Goal: Information Seeking & Learning: Find specific page/section

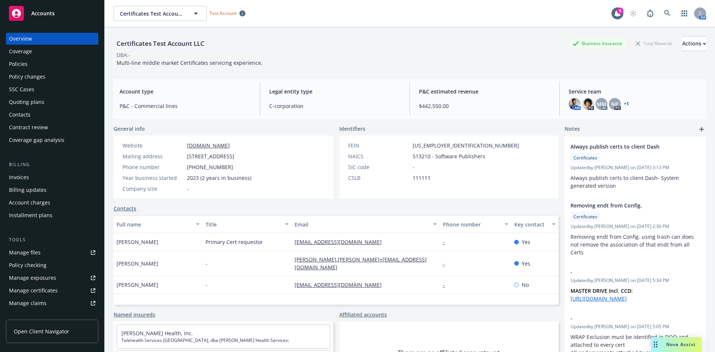
scroll to position [146, 0]
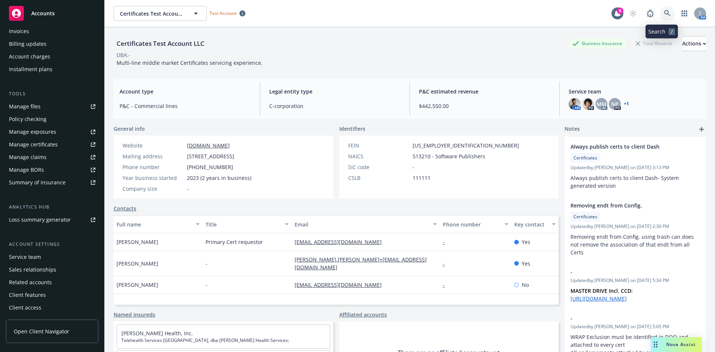
click at [664, 10] on icon at bounding box center [667, 13] width 6 height 6
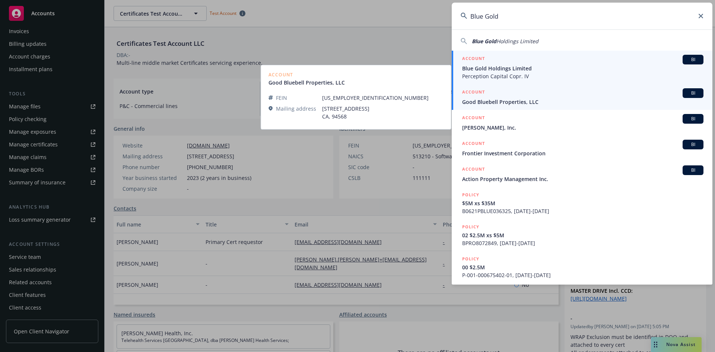
type input "Blue Gold"
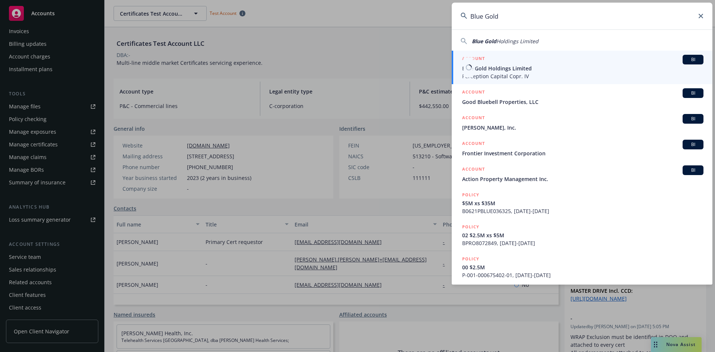
click at [547, 68] on span "Blue Gold Holdings Limited" at bounding box center [582, 68] width 241 height 8
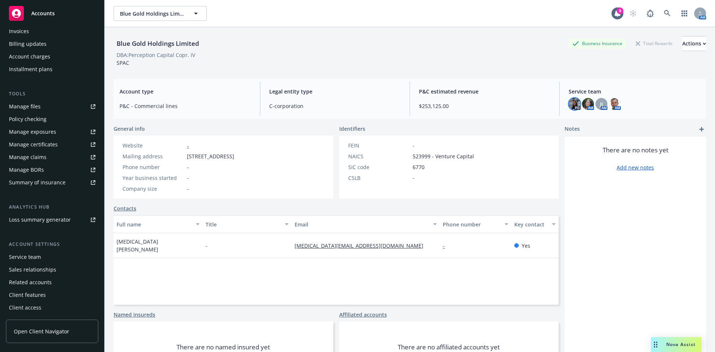
click at [569, 105] on img at bounding box center [575, 104] width 12 height 12
click at [582, 103] on img at bounding box center [588, 104] width 12 height 12
click at [600, 103] on span "JJ" at bounding box center [601, 104] width 3 height 8
click at [610, 103] on img at bounding box center [615, 104] width 12 height 12
click at [572, 105] on img at bounding box center [575, 104] width 12 height 12
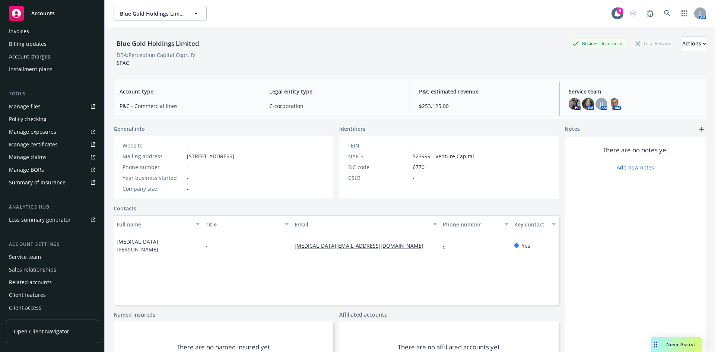
click at [388, 59] on div "Blue Gold Holdings Limited Business Insurance Total Rewards Actions DBA: Percep…" at bounding box center [410, 51] width 592 height 31
click at [601, 105] on div "JJ" at bounding box center [601, 104] width 12 height 12
click at [627, 226] on div "There are no notes yet Add new notes" at bounding box center [636, 263] width 142 height 253
click at [609, 103] on img at bounding box center [615, 104] width 12 height 12
click at [429, 48] on div "Blue Gold Holdings Limited Business Insurance Total Rewards Actions" at bounding box center [410, 43] width 592 height 15
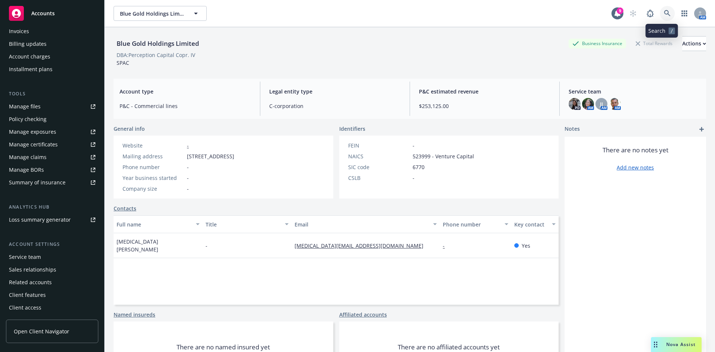
click at [664, 13] on icon at bounding box center [667, 13] width 6 height 6
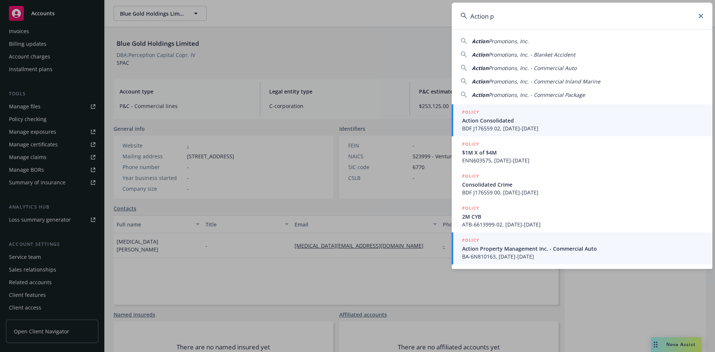
type input "Action p"
click at [569, 255] on span "BA-6N810163, [DATE]-[DATE]" at bounding box center [582, 256] width 241 height 8
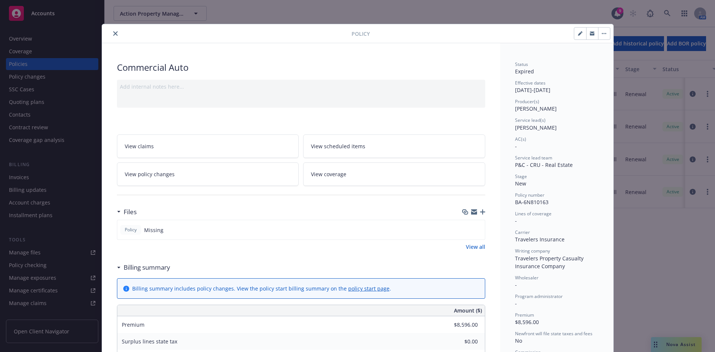
click at [115, 33] on button "close" at bounding box center [115, 33] width 9 height 9
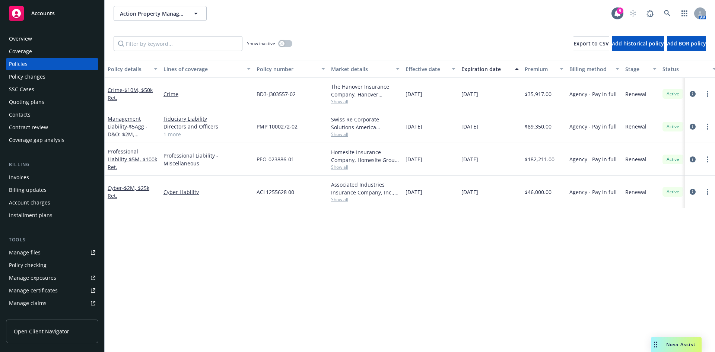
click at [53, 39] on div "Overview" at bounding box center [52, 39] width 86 height 12
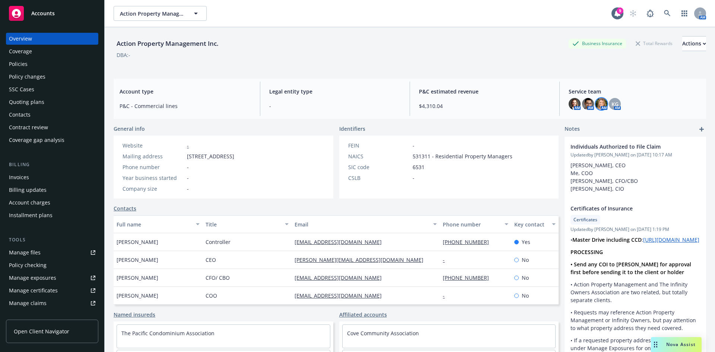
click at [595, 105] on img at bounding box center [601, 104] width 12 height 12
click at [571, 105] on img at bounding box center [575, 104] width 12 height 12
click at [664, 13] on icon at bounding box center [667, 13] width 7 height 7
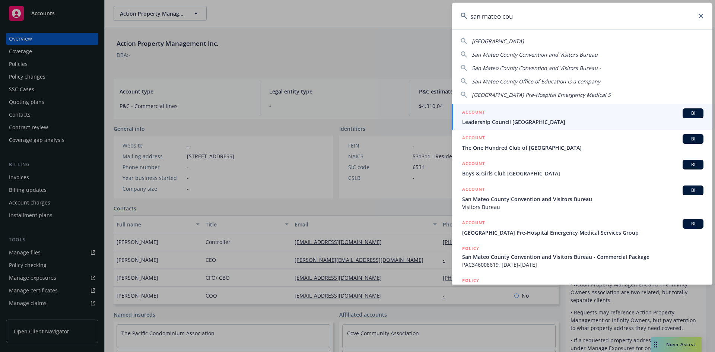
drag, startPoint x: 456, startPoint y: 10, endPoint x: 395, endPoint y: 12, distance: 61.5
click at [395, 12] on div "[GEOGRAPHIC_DATA] [GEOGRAPHIC_DATA] Convention and Visitors Bureau San Mateo Co…" at bounding box center [357, 176] width 715 height 352
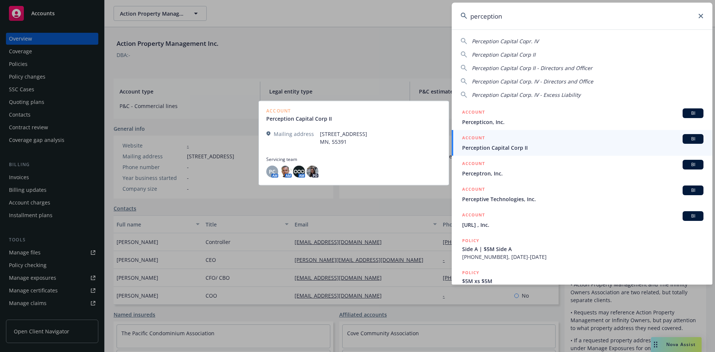
type input "perception"
click at [529, 147] on span "Perception Capital Corp II" at bounding box center [582, 148] width 241 height 8
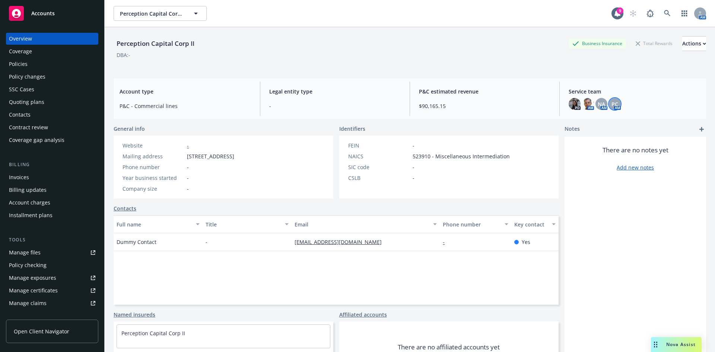
click at [613, 103] on span "PC" at bounding box center [614, 104] width 7 height 8
click at [595, 103] on div "NA" at bounding box center [601, 104] width 12 height 12
click at [582, 104] on img at bounding box center [588, 104] width 12 height 12
click at [493, 82] on div "P&C estimated revenue $90,165.15" at bounding box center [484, 99] width 143 height 34
click at [664, 13] on icon at bounding box center [667, 13] width 7 height 7
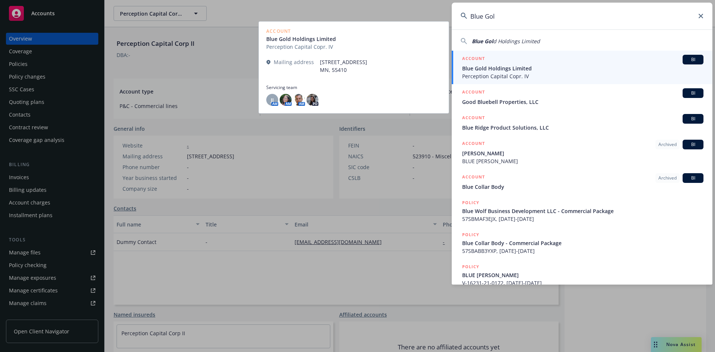
type input "Blue Gol"
click at [598, 71] on span "Blue Gold Holdings Limited" at bounding box center [582, 68] width 241 height 8
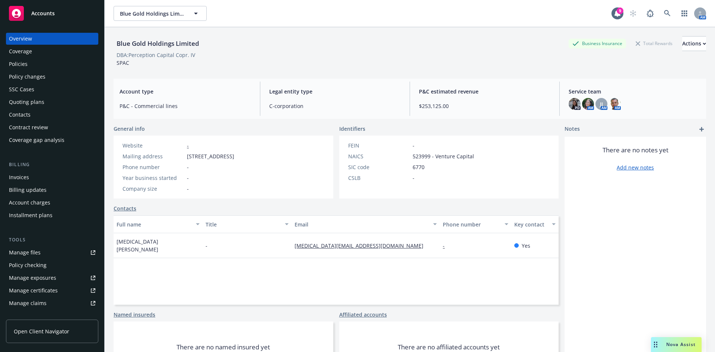
click at [33, 174] on div "Invoices" at bounding box center [52, 177] width 86 height 12
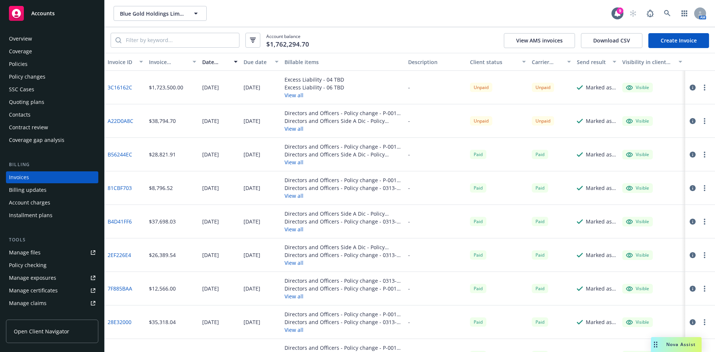
click at [42, 40] on div "Overview" at bounding box center [52, 39] width 86 height 12
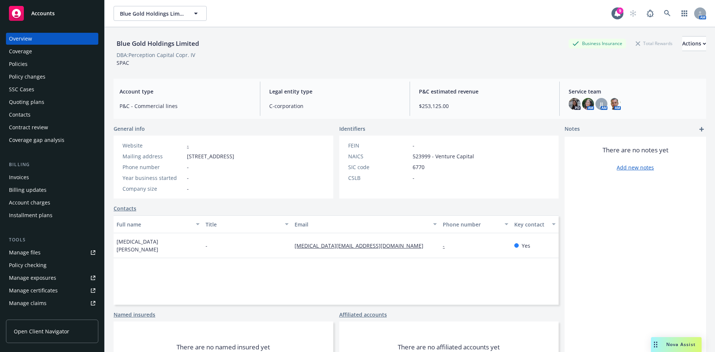
click at [40, 182] on div "Invoices" at bounding box center [52, 177] width 86 height 12
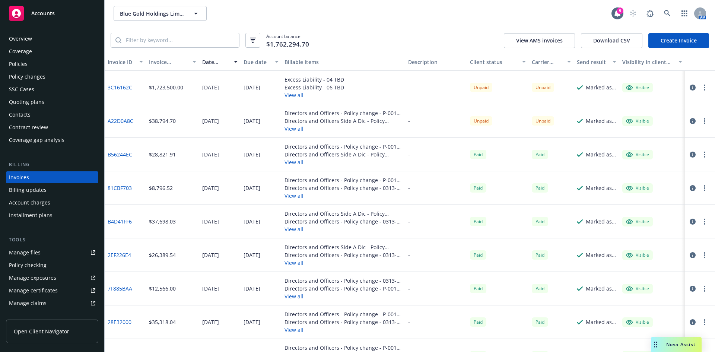
click at [22, 40] on div "Overview" at bounding box center [20, 39] width 23 height 12
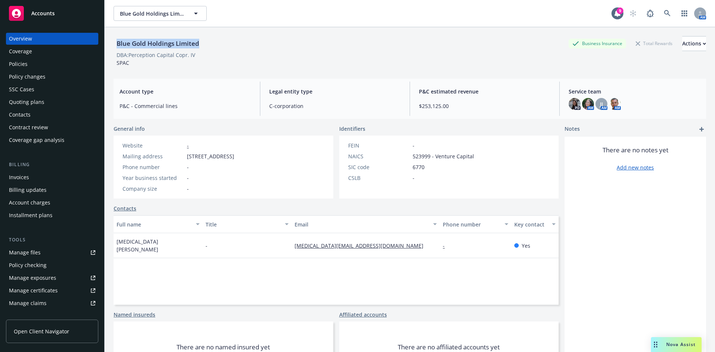
drag, startPoint x: 116, startPoint y: 44, endPoint x: 204, endPoint y: 41, distance: 88.3
click at [204, 41] on div "Blue Gold Holdings Limited Business Insurance Total Rewards Actions" at bounding box center [410, 43] width 592 height 15
copy div "Blue Gold Holdings Limited"
drag, startPoint x: 238, startPoint y: 44, endPoint x: 234, endPoint y: 40, distance: 5.0
click at [238, 44] on div "Blue Gold Holdings Limited Business Insurance Total Rewards Actions" at bounding box center [410, 43] width 592 height 15
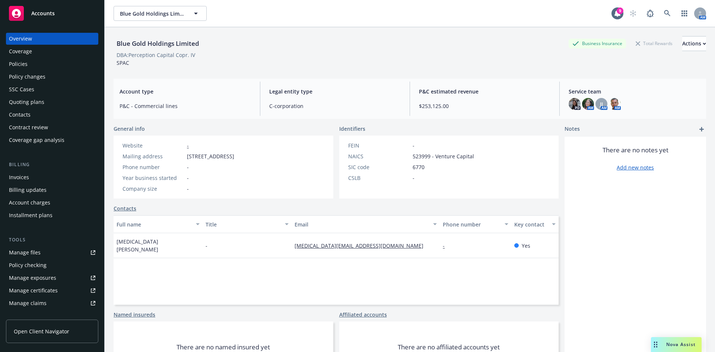
click at [62, 177] on div "Invoices" at bounding box center [52, 177] width 86 height 12
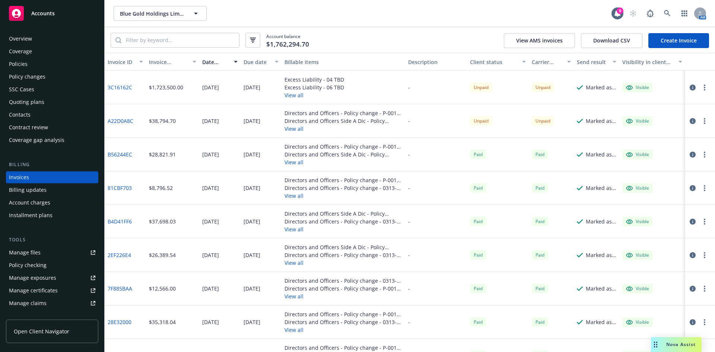
click at [65, 36] on div "Overview" at bounding box center [52, 39] width 86 height 12
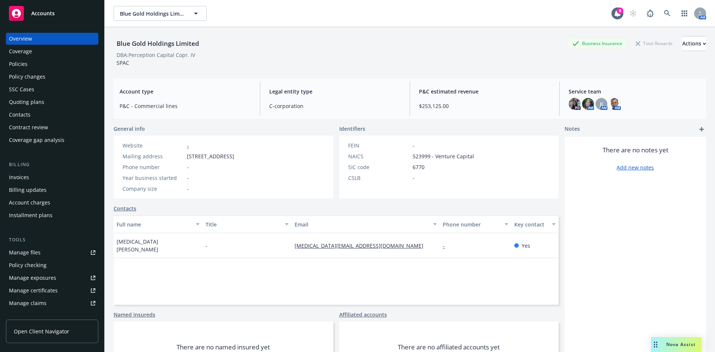
click at [44, 174] on div "Invoices" at bounding box center [52, 177] width 86 height 12
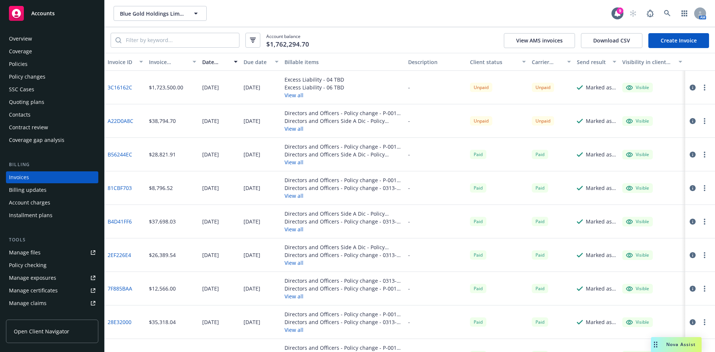
click at [116, 88] on link "3C16162C" at bounding box center [120, 87] width 25 height 8
click at [700, 89] on button "button" at bounding box center [704, 87] width 9 height 9
click at [61, 16] on div "Accounts" at bounding box center [52, 13] width 86 height 15
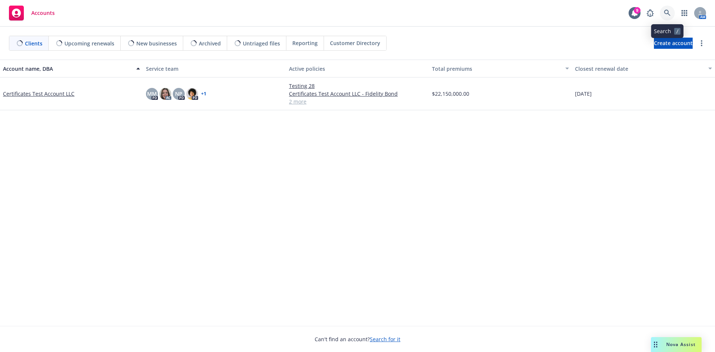
click at [667, 15] on icon at bounding box center [667, 13] width 7 height 7
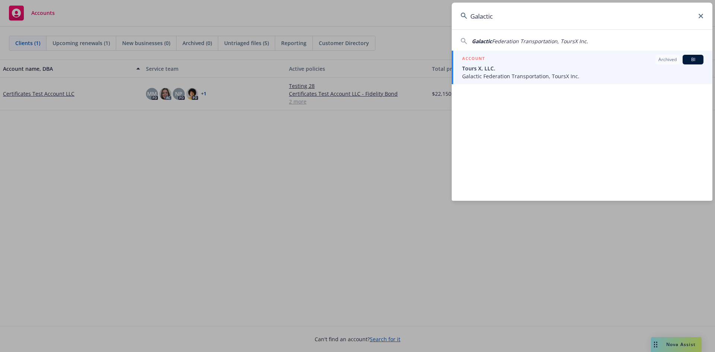
drag, startPoint x: 508, startPoint y: 18, endPoint x: 440, endPoint y: 20, distance: 68.2
click at [440, 20] on div "Galactic Galactic Federation Transportation, ToursX Inc. ACCOUNT Archived BI To…" at bounding box center [357, 176] width 715 height 352
paste input "39311644"
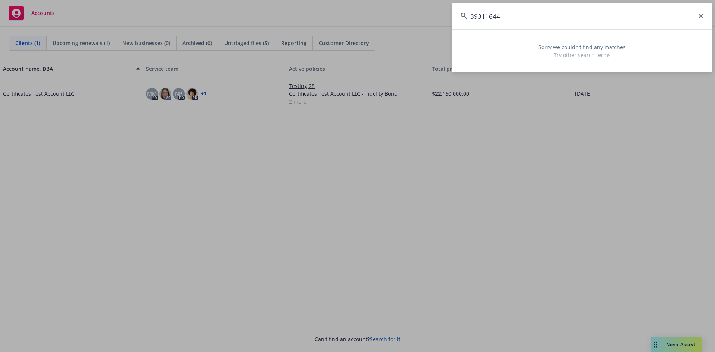
drag, startPoint x: 508, startPoint y: 18, endPoint x: 445, endPoint y: 20, distance: 63.3
click at [447, 20] on div "39311644 Sorry we couldn’t find any matches Try other search terms" at bounding box center [357, 176] width 715 height 352
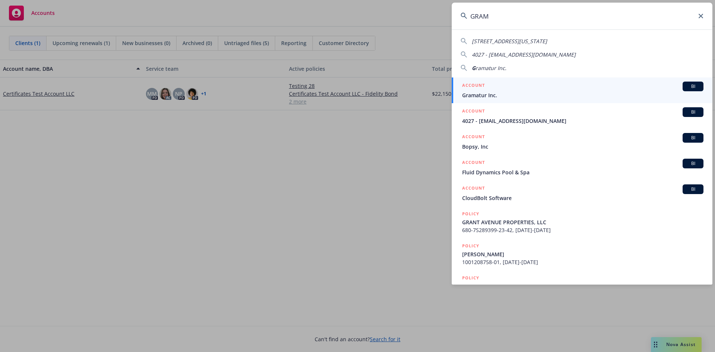
drag, startPoint x: 484, startPoint y: 11, endPoint x: 415, endPoint y: 22, distance: 70.6
click at [417, 22] on div "GRAM [STREET_ADDRESS][US_STATE][EMAIL_ADDRESS][DOMAIN_NAME] G ramatur Inc. ACCO…" at bounding box center [357, 176] width 715 height 352
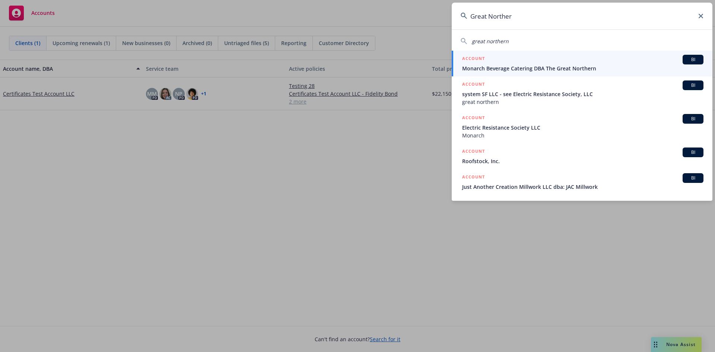
drag, startPoint x: 515, startPoint y: 15, endPoint x: 448, endPoint y: 15, distance: 67.4
click at [448, 15] on div "Great Norther great northern ACCOUNT BI Monarch Beverage Catering DBA The Great…" at bounding box center [357, 176] width 715 height 352
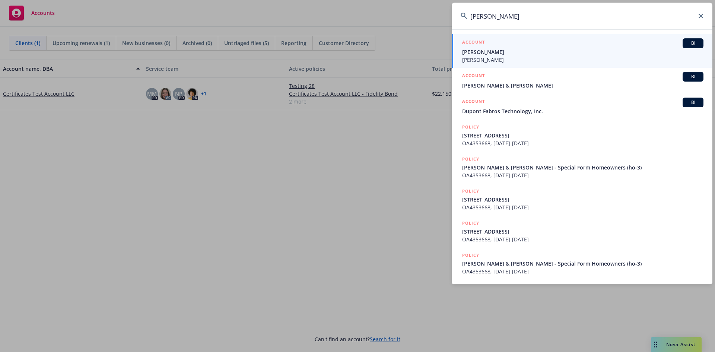
type input "[PERSON_NAME]"
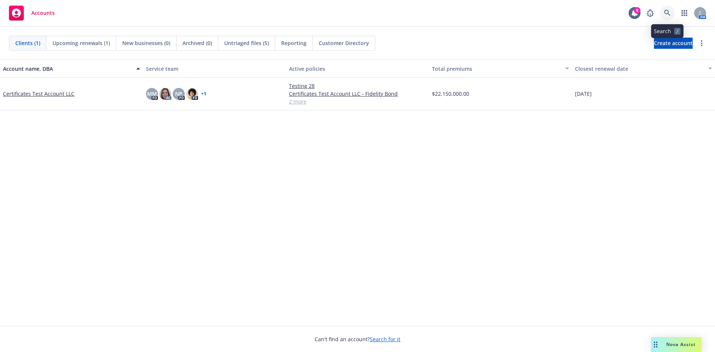
click at [664, 15] on icon at bounding box center [667, 13] width 7 height 7
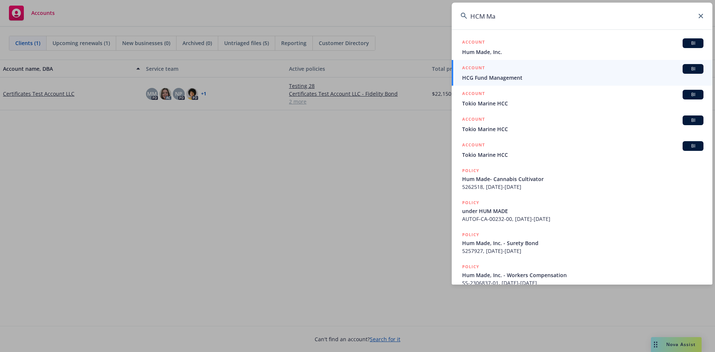
drag, startPoint x: 505, startPoint y: 14, endPoint x: 423, endPoint y: 24, distance: 82.6
click at [423, 24] on div "HCM Ma ACCOUNT BI Hum Made, Inc. ACCOUNT BI HCG Fund Management ACCOUNT BI Toki…" at bounding box center [357, 176] width 715 height 352
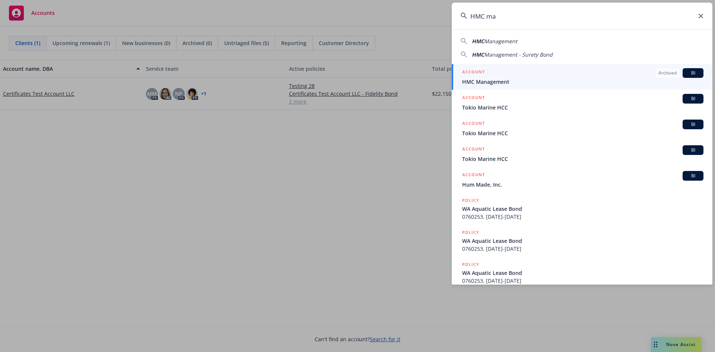
click at [487, 44] on span "Management" at bounding box center [500, 41] width 33 height 7
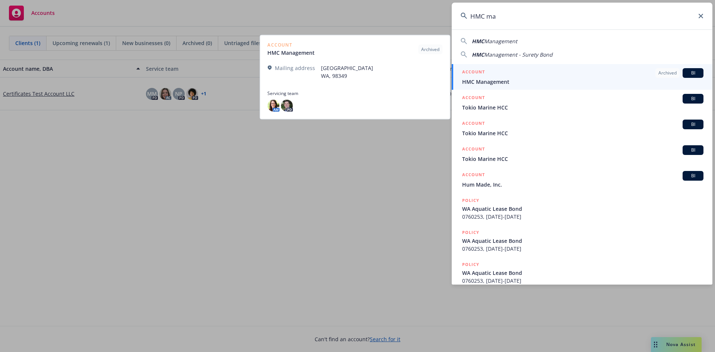
type input "HMC Management"
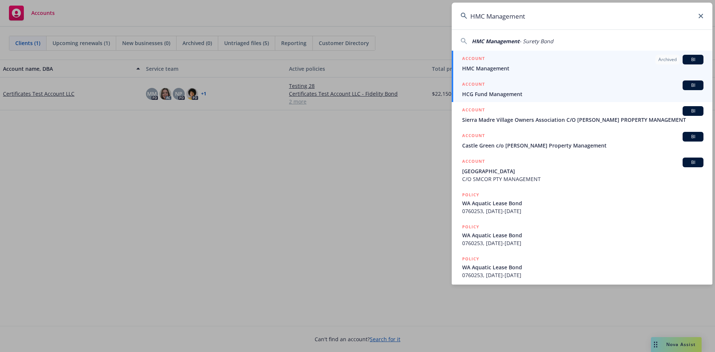
click at [490, 97] on span "HCG Fund Management" at bounding box center [582, 94] width 241 height 8
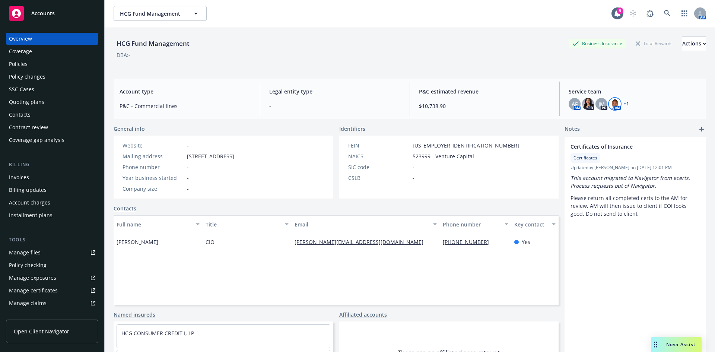
click at [610, 105] on img at bounding box center [615, 104] width 12 height 12
click at [572, 103] on span "AF" at bounding box center [575, 104] width 6 height 8
click at [341, 66] on div "HCG Fund Management Business Insurance Total Rewards Actions DBA: -" at bounding box center [410, 51] width 592 height 31
click at [660, 10] on link at bounding box center [667, 13] width 15 height 15
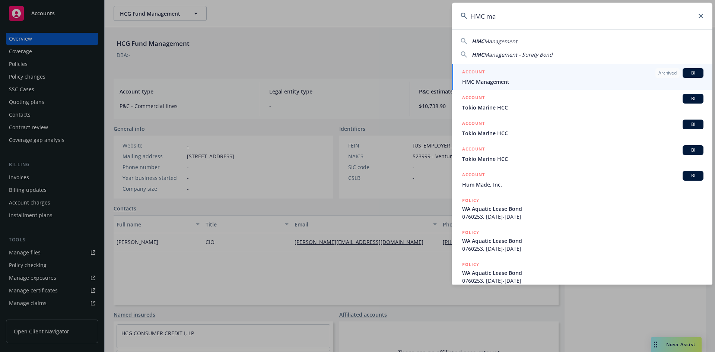
type input "HMC ma"
click at [564, 77] on div "ACCOUNT Archived BI" at bounding box center [582, 73] width 241 height 10
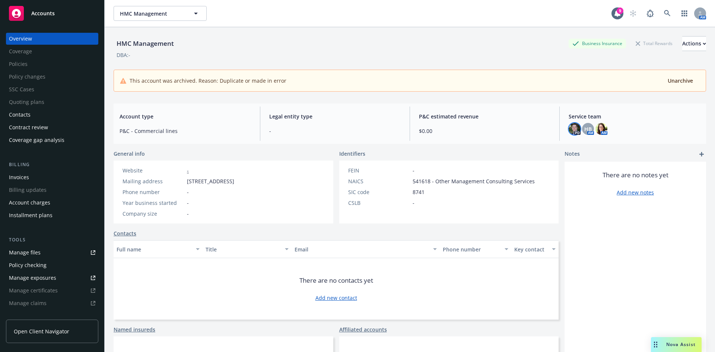
click at [570, 125] on img at bounding box center [575, 129] width 12 height 12
click at [584, 128] on span "HB" at bounding box center [587, 129] width 7 height 8
click at [596, 129] on img at bounding box center [601, 129] width 12 height 12
click at [460, 55] on div "DBA: -" at bounding box center [410, 55] width 592 height 8
click at [662, 10] on link at bounding box center [667, 13] width 15 height 15
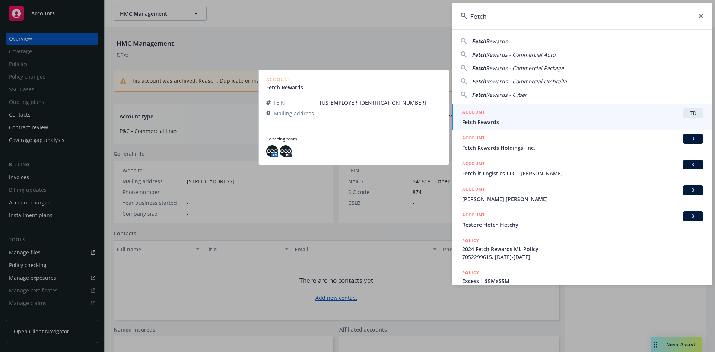
type input "Fetch"
click at [507, 115] on div "ACCOUNT TR" at bounding box center [582, 113] width 241 height 10
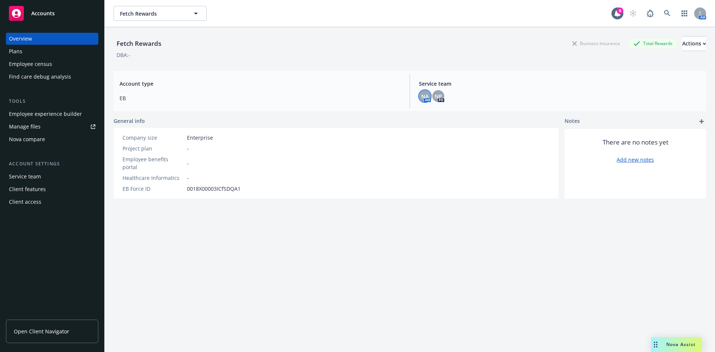
click at [419, 97] on div "NA" at bounding box center [425, 96] width 12 height 12
click at [435, 93] on span "NP" at bounding box center [438, 96] width 7 height 8
drag, startPoint x: 118, startPoint y: 43, endPoint x: 165, endPoint y: 39, distance: 46.7
click at [165, 39] on div "Fetch Rewards Business Insurance Total Rewards Actions" at bounding box center [410, 43] width 592 height 15
click at [168, 42] on div "Fetch Rewards Business Insurance Total Rewards Actions" at bounding box center [410, 43] width 592 height 15
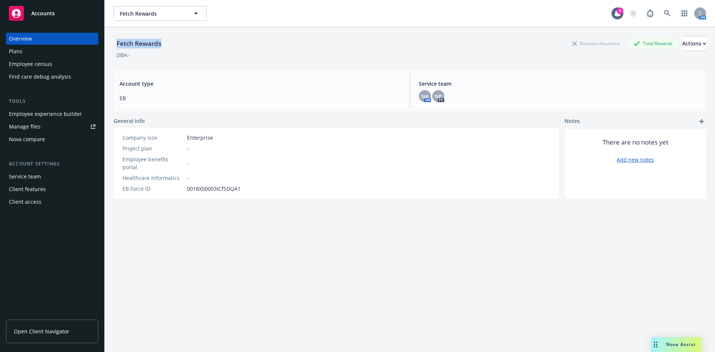
drag, startPoint x: 168, startPoint y: 43, endPoint x: 116, endPoint y: 43, distance: 51.4
click at [116, 43] on div "Fetch Rewards Business Insurance Total Rewards Actions" at bounding box center [410, 43] width 592 height 15
copy div "Fetch Rewards"
click at [664, 15] on icon at bounding box center [667, 13] width 6 height 6
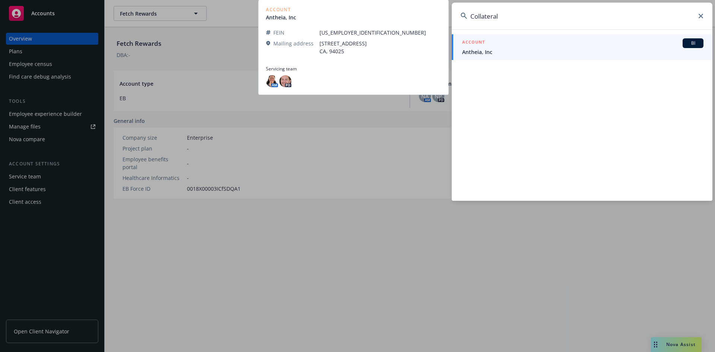
type input "Collateral"
click at [537, 44] on div "ACCOUNT BI" at bounding box center [582, 43] width 241 height 10
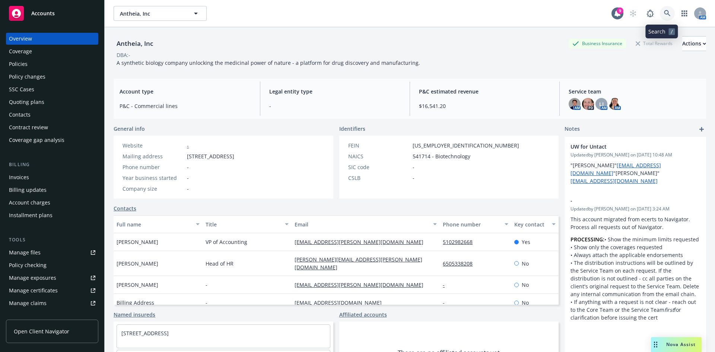
click at [665, 13] on icon at bounding box center [667, 13] width 7 height 7
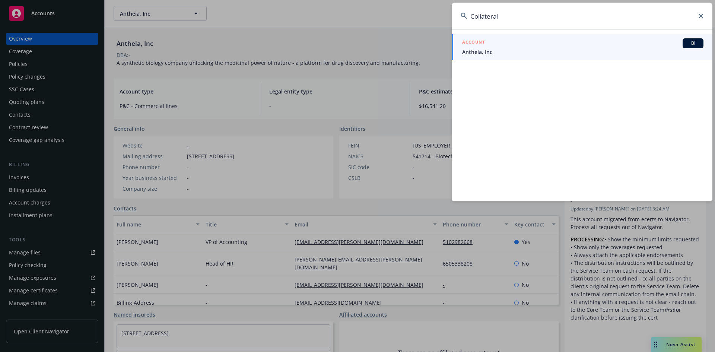
type input "Collateral"
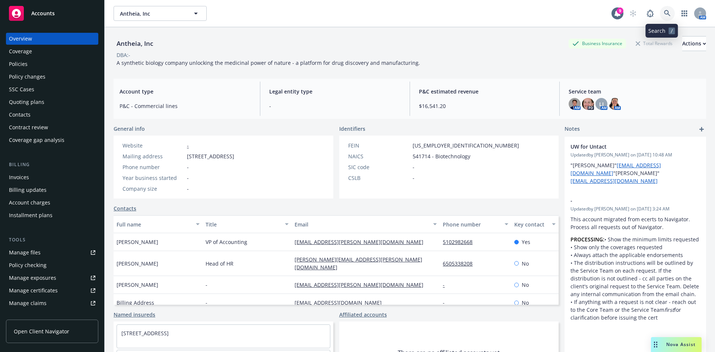
click at [660, 11] on link at bounding box center [667, 13] width 15 height 15
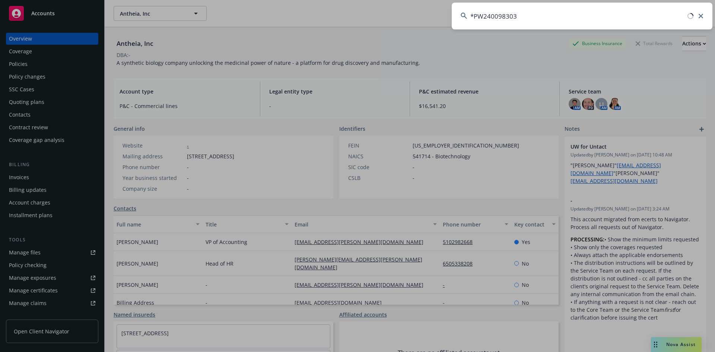
click at [474, 15] on input "*PW240098303" at bounding box center [582, 16] width 261 height 27
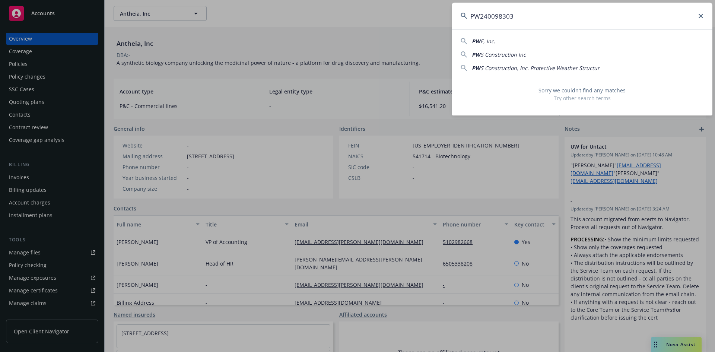
click at [487, 43] on span "E, Inc." at bounding box center [487, 41] width 15 height 7
type input "PWE, Inc."
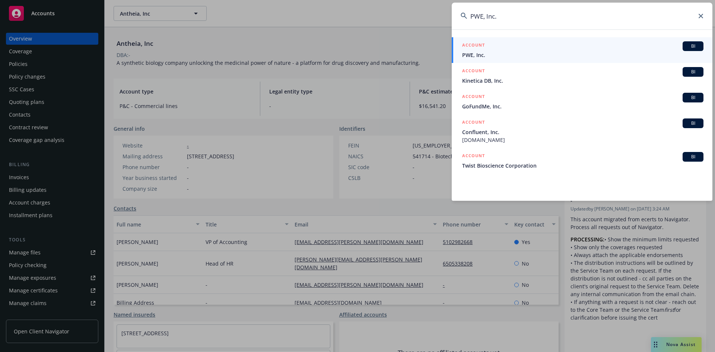
click at [487, 44] on div "ACCOUNT BI" at bounding box center [582, 46] width 241 height 10
